Goal: Go to known website: Go to known website

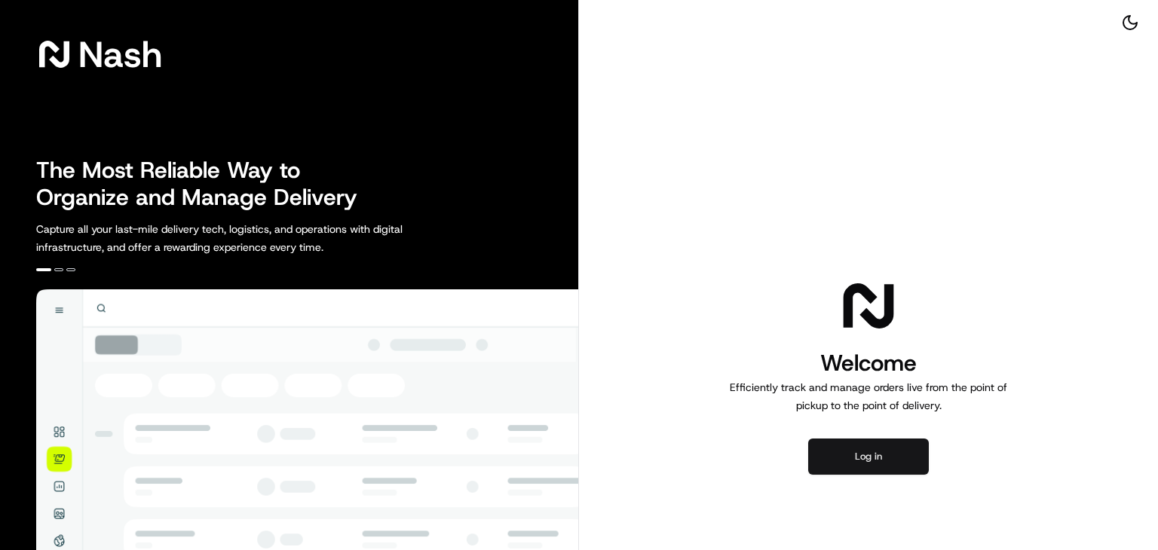
click at [868, 459] on button "Log in" at bounding box center [868, 457] width 121 height 36
